Goal: Task Accomplishment & Management: Use online tool/utility

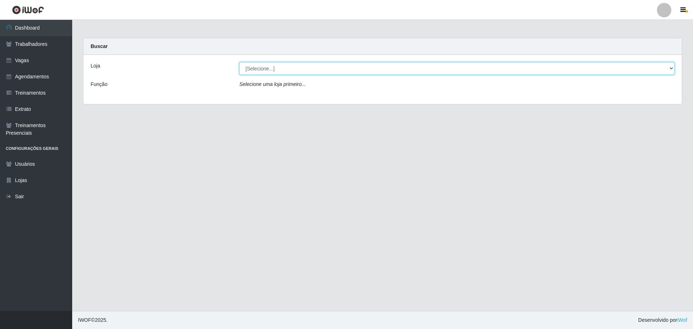
click at [273, 71] on select "[Selecione...] O ROSÁRIO ALIMENTOS" at bounding box center [456, 68] width 435 height 13
select select "349"
click at [239, 62] on select "[Selecione...] O ROSÁRIO ALIMENTOS" at bounding box center [456, 68] width 435 height 13
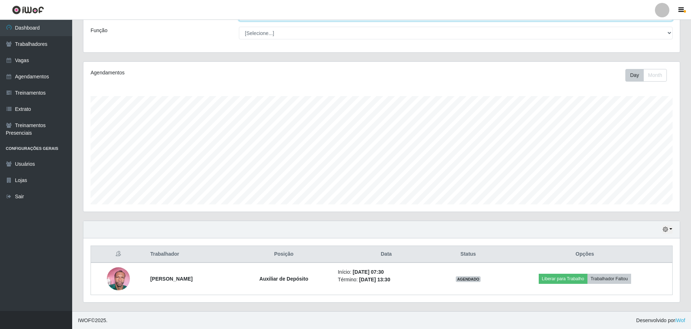
scroll to position [54, 0]
click at [667, 228] on icon "button" at bounding box center [665, 228] width 5 height 5
click at [645, 217] on button "Não encerrados" at bounding box center [643, 217] width 57 height 15
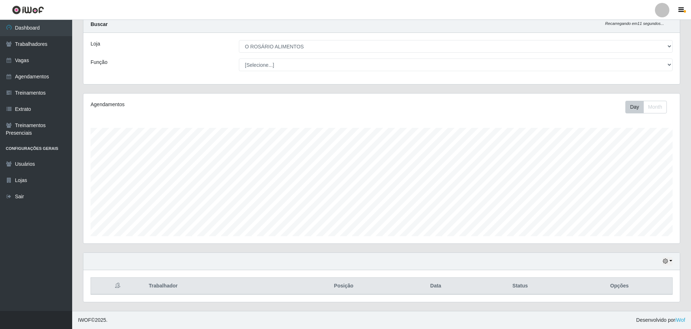
click at [671, 277] on th "Opções" at bounding box center [619, 285] width 106 height 17
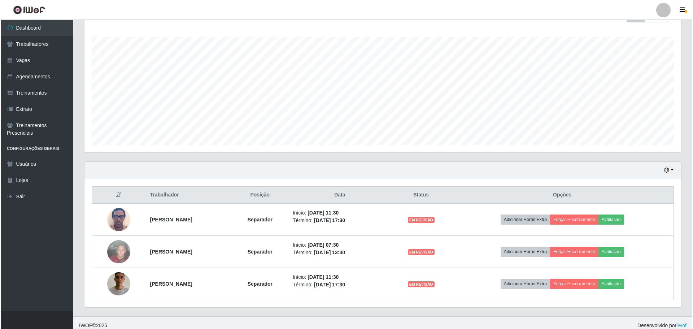
scroll to position [118, 0]
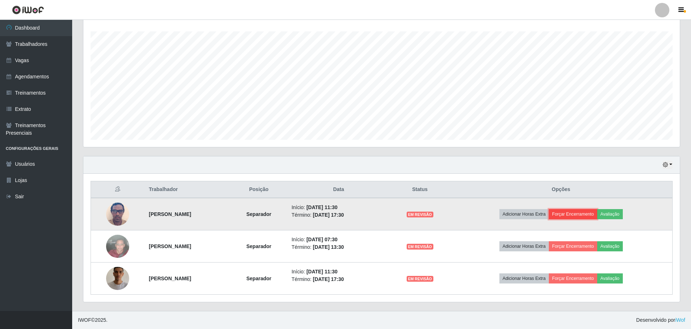
click at [583, 214] on button "Forçar Encerramento" at bounding box center [573, 214] width 48 height 10
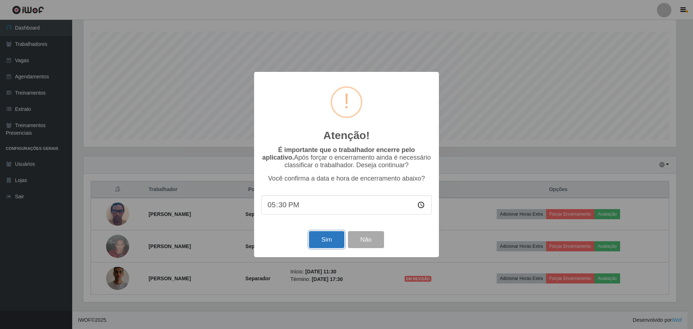
click at [338, 238] on button "Sim" at bounding box center [326, 239] width 35 height 17
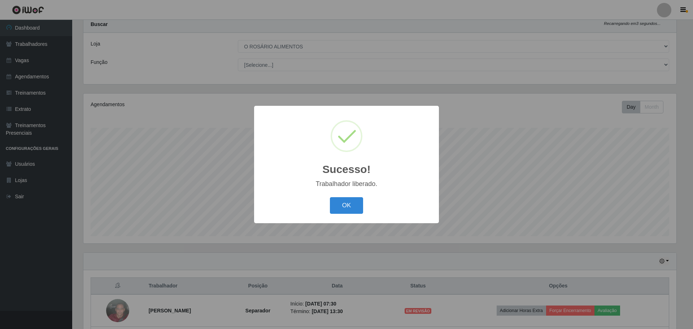
click at [338, 214] on div "OK Cancel" at bounding box center [346, 205] width 170 height 21
click at [353, 209] on button "OK" at bounding box center [347, 205] width 34 height 17
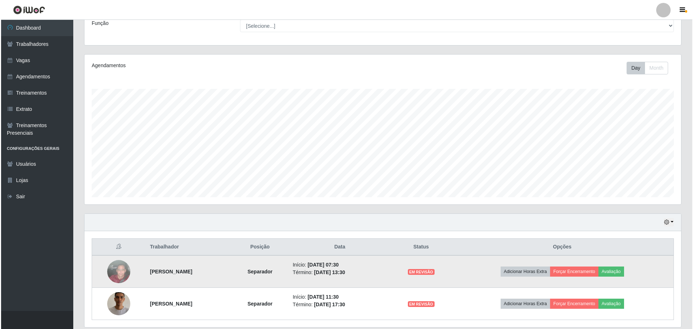
scroll to position [86, 0]
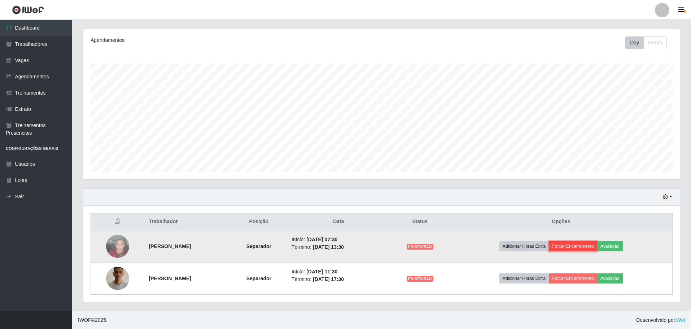
click at [595, 247] on button "Forçar Encerramento" at bounding box center [573, 246] width 48 height 10
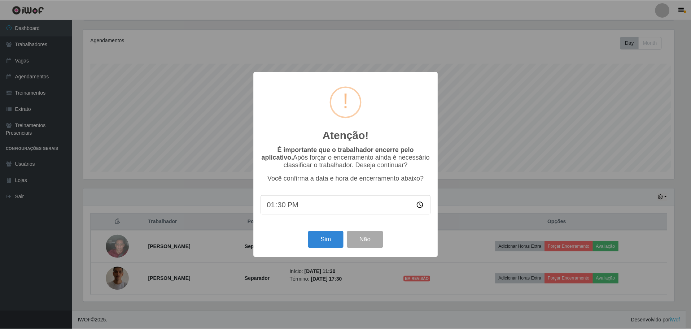
scroll to position [150, 593]
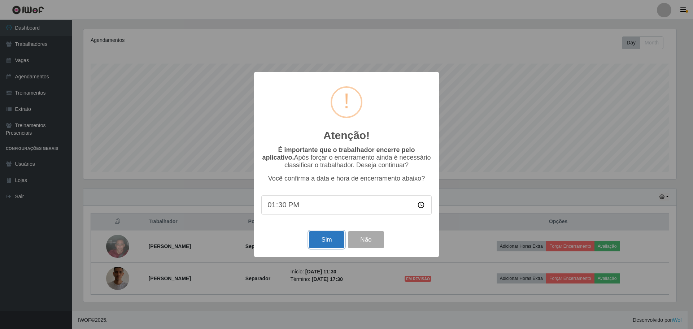
click at [317, 241] on button "Sim" at bounding box center [326, 239] width 35 height 17
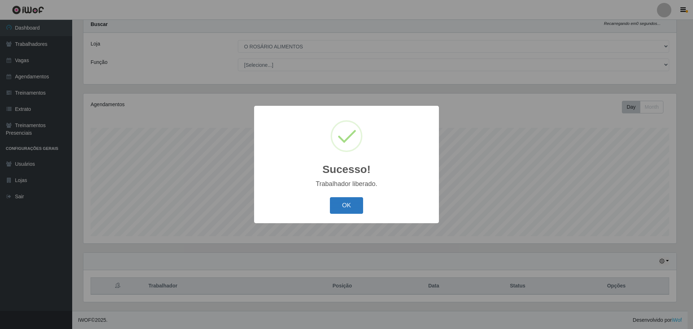
click at [339, 208] on button "OK" at bounding box center [347, 205] width 34 height 17
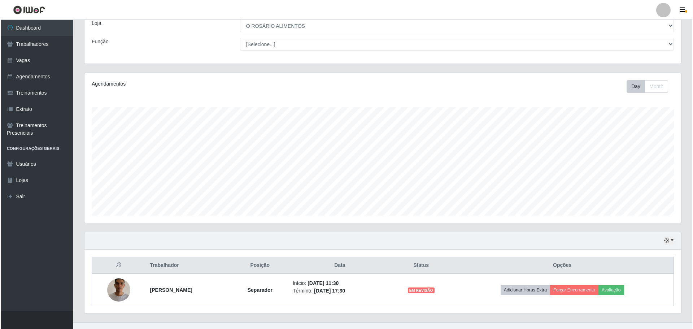
scroll to position [54, 0]
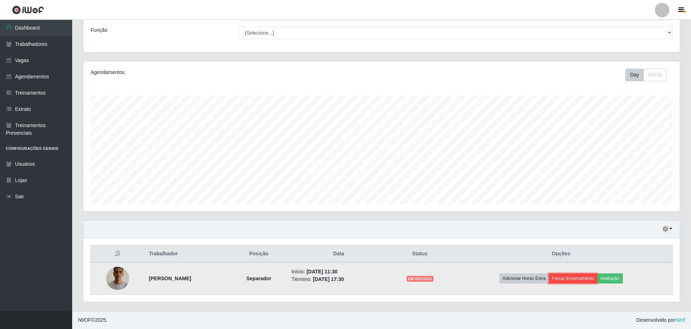
click at [597, 279] on button "Forçar Encerramento" at bounding box center [573, 278] width 48 height 10
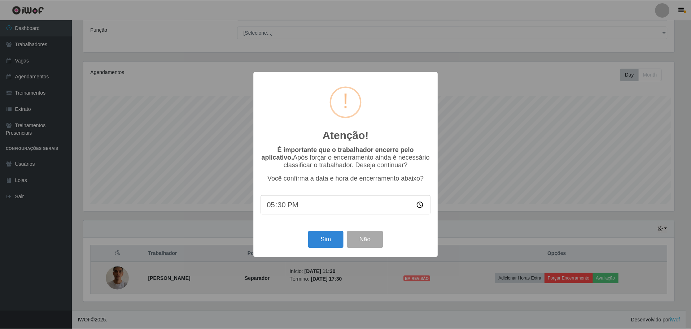
scroll to position [0, 0]
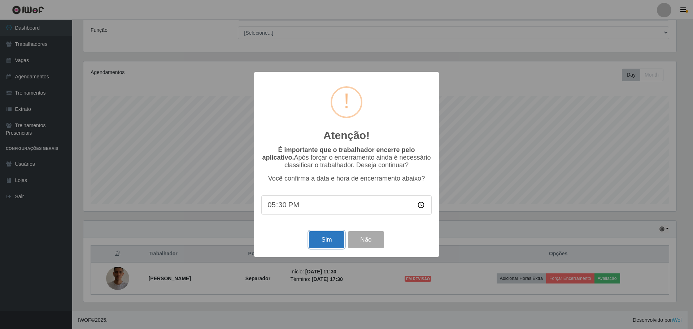
click at [322, 239] on button "Sim" at bounding box center [326, 239] width 35 height 17
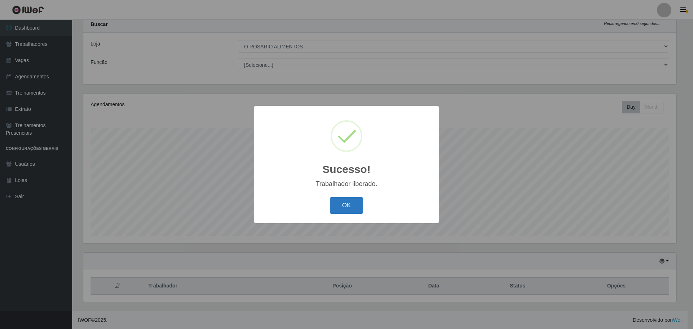
click at [353, 202] on button "OK" at bounding box center [347, 205] width 34 height 17
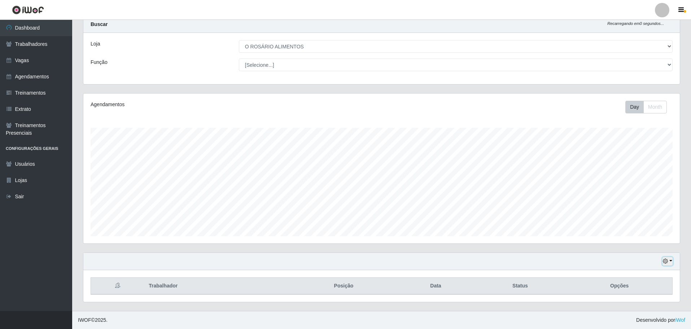
click at [662, 261] on button "button" at bounding box center [667, 261] width 10 height 8
click at [628, 187] on button "Hoje" at bounding box center [643, 188] width 57 height 15
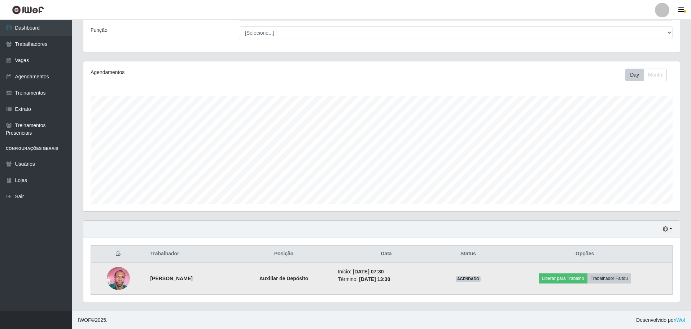
click at [115, 279] on img at bounding box center [118, 278] width 23 height 31
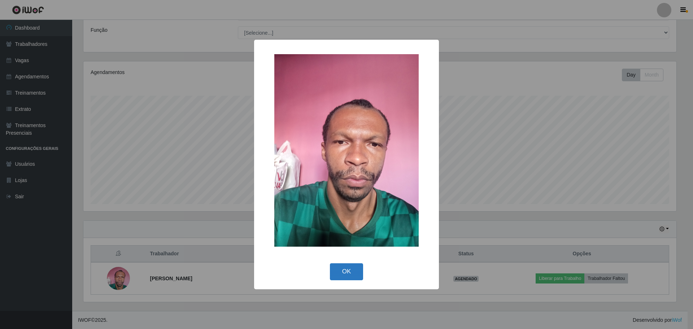
click at [347, 269] on button "OK" at bounding box center [347, 271] width 34 height 17
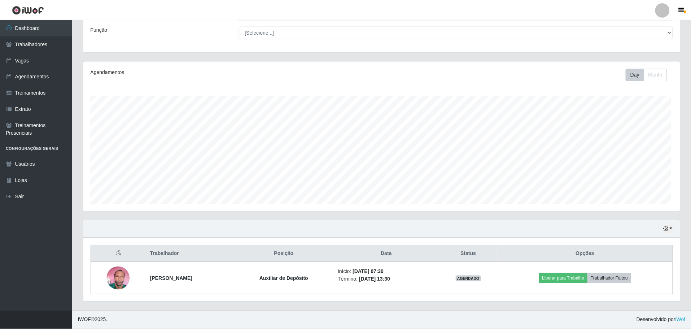
scroll to position [150, 596]
